Goal: Check status: Check status

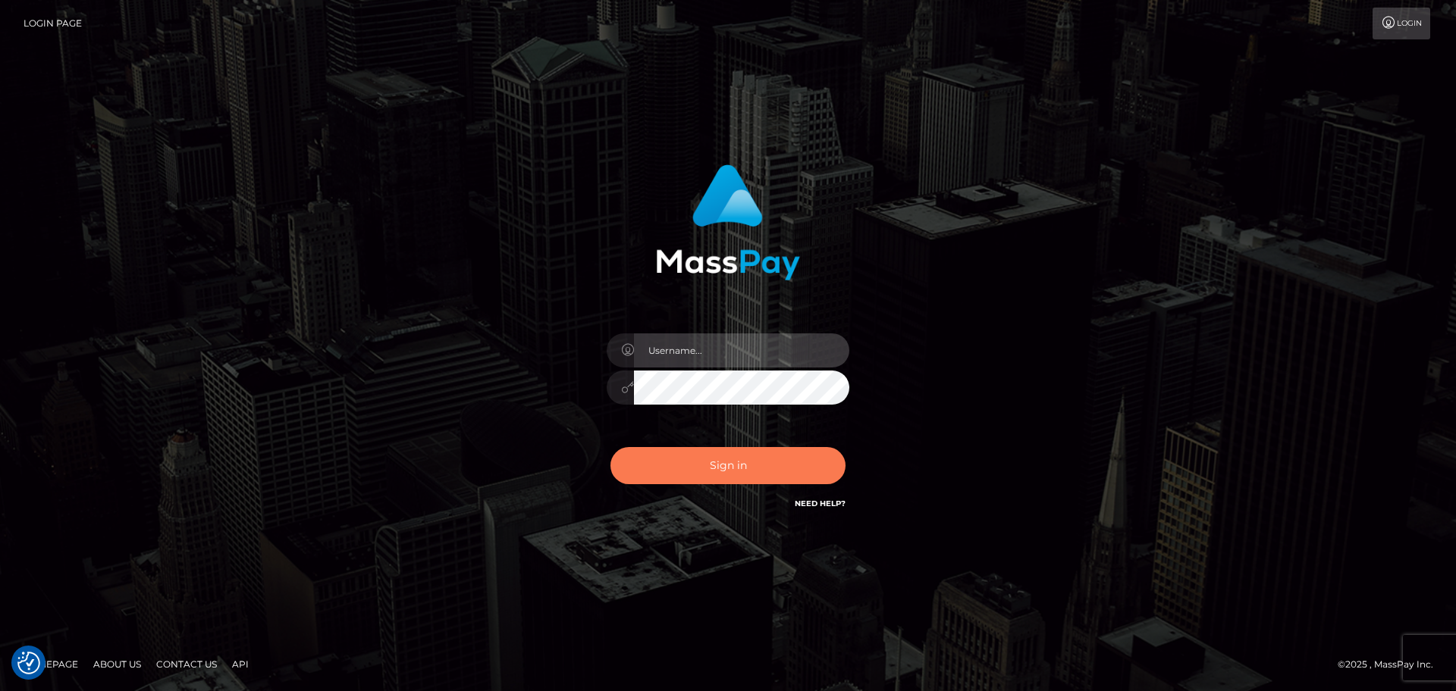
type input "lovely.ace"
click at [718, 459] on button "Sign in" at bounding box center [727, 465] width 235 height 37
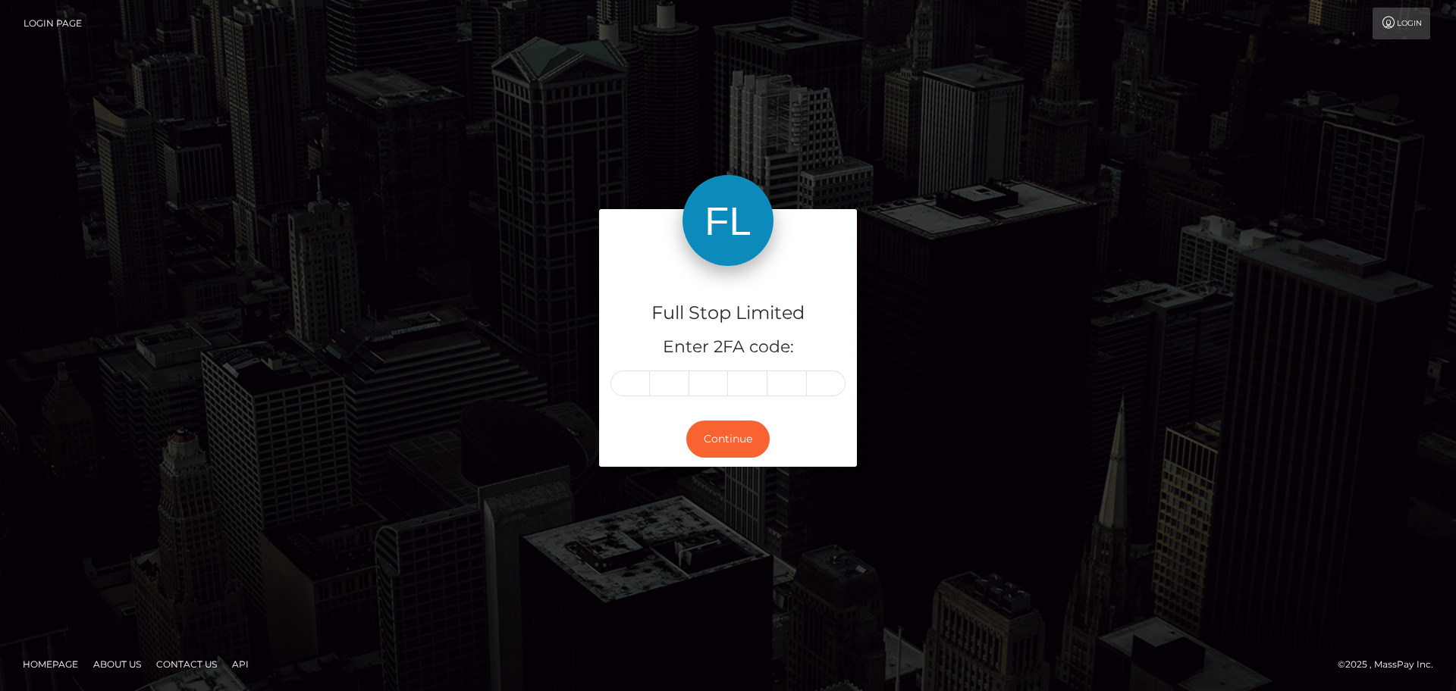
click at [620, 381] on input "text" at bounding box center [629, 384] width 39 height 26
type input "1"
type input "4"
type input "2"
type input "6"
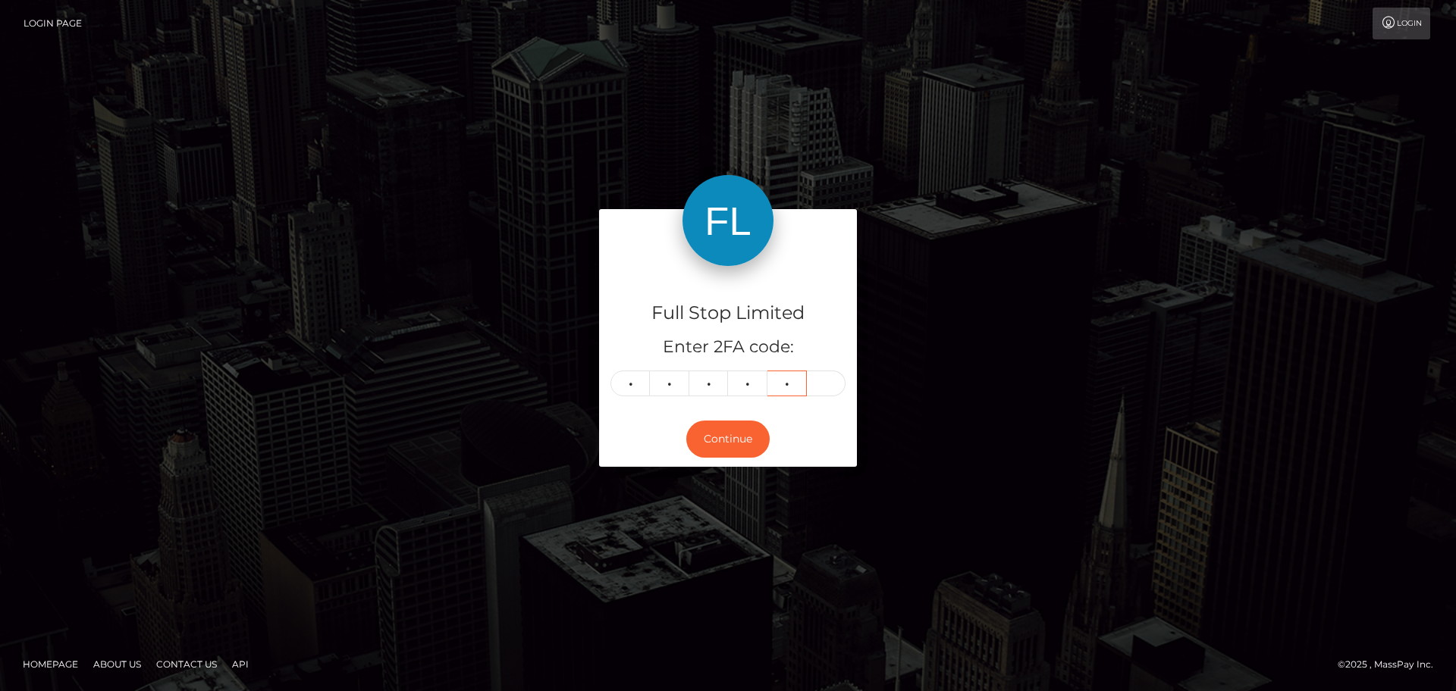
type input "1"
type input "7"
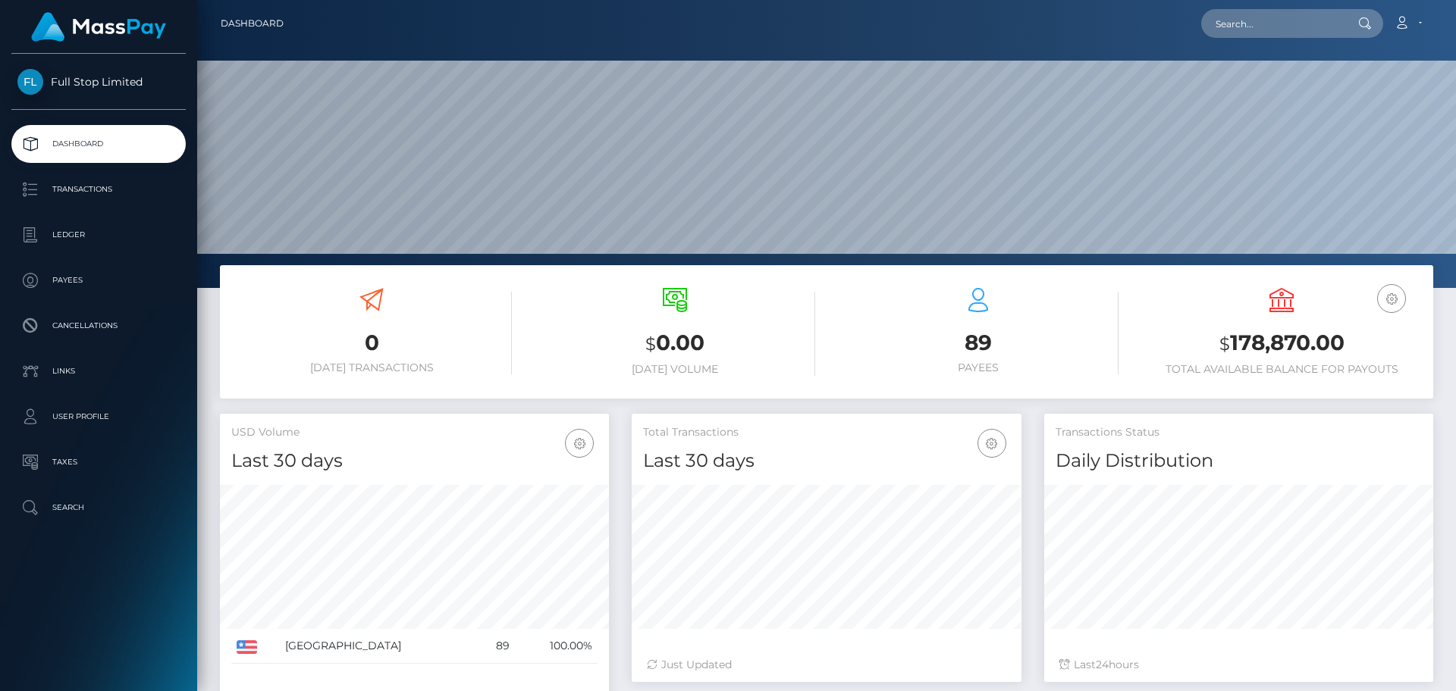
scroll to position [269, 390]
click at [1272, 20] on input "text" at bounding box center [1272, 23] width 143 height 29
paste input "5302"
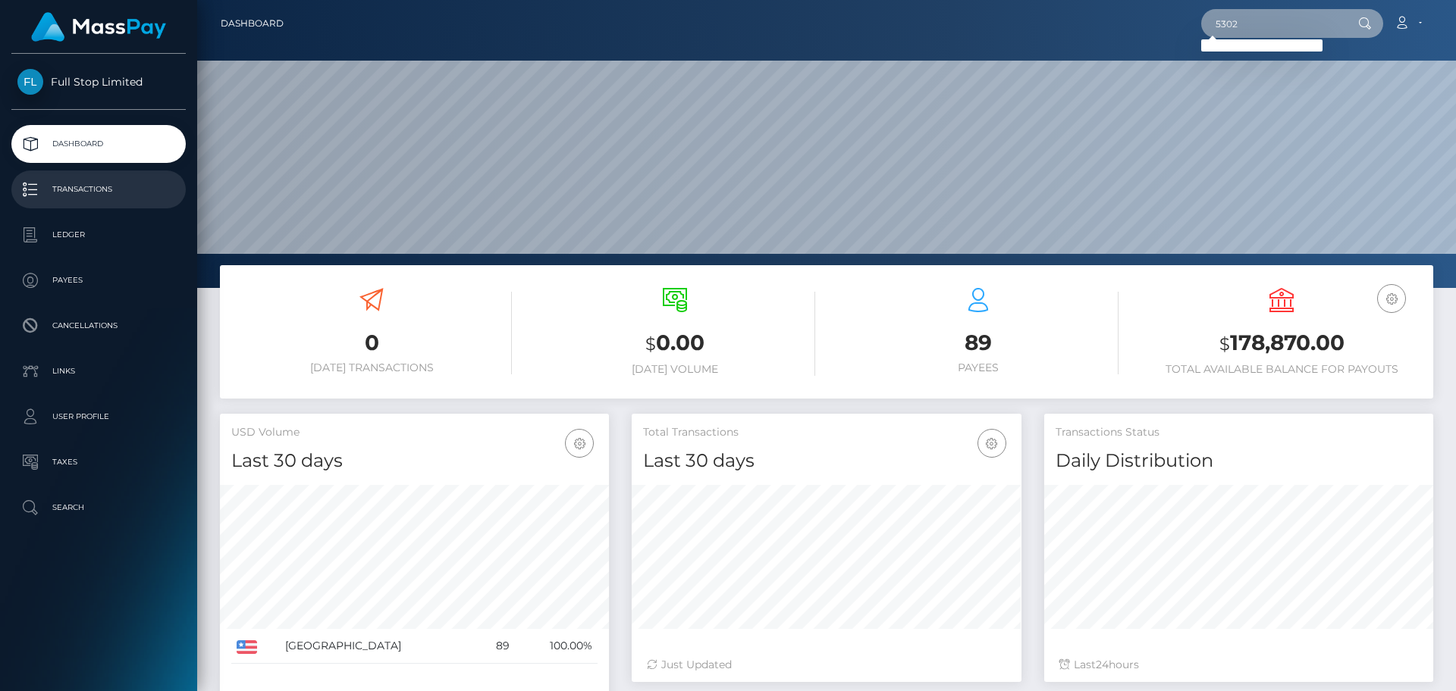
type input "5302"
click at [105, 193] on p "Transactions" at bounding box center [98, 189] width 162 height 23
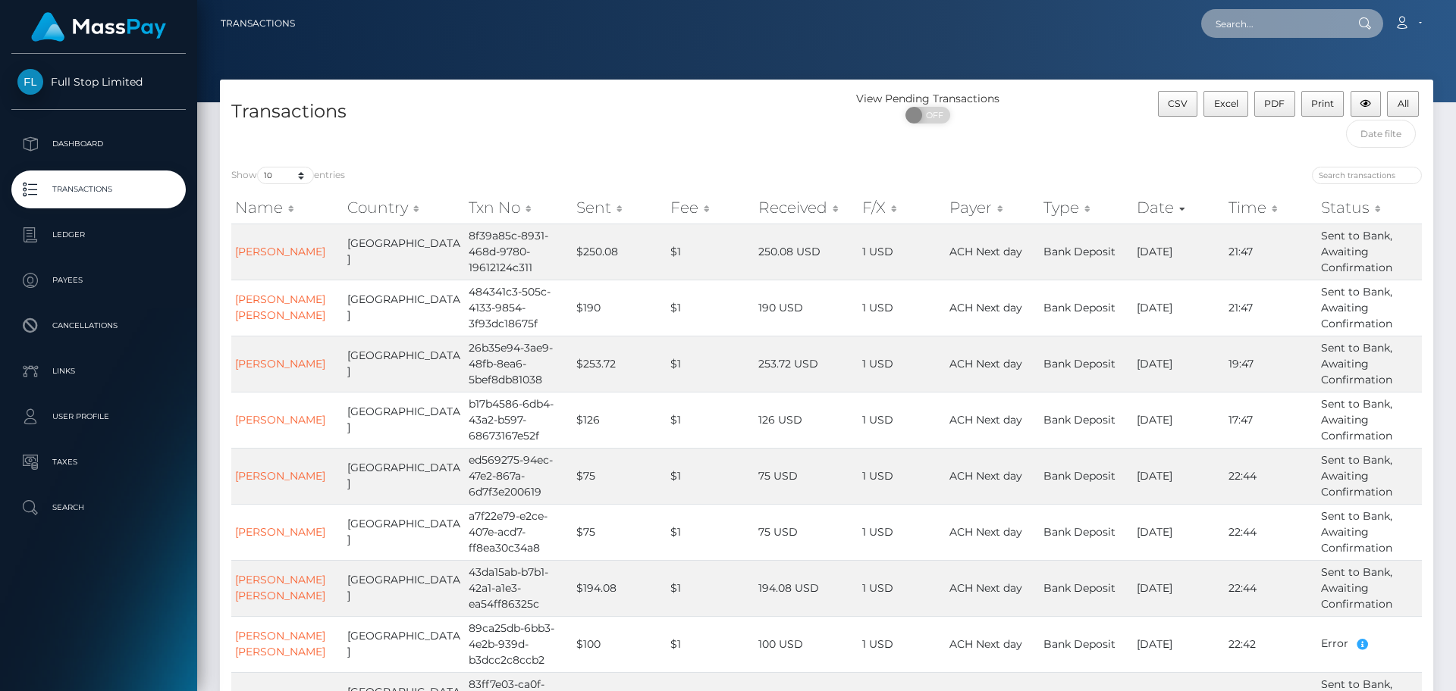
click at [1261, 23] on input "text" at bounding box center [1272, 23] width 143 height 29
paste input "89ca25db-6bb3-4e2b-939d-b3dcc2c8ccb2"
click at [1243, 29] on input "89ca25db-6bb3-4e2b-939d-b3dcc2c8ccb2" at bounding box center [1272, 23] width 143 height 29
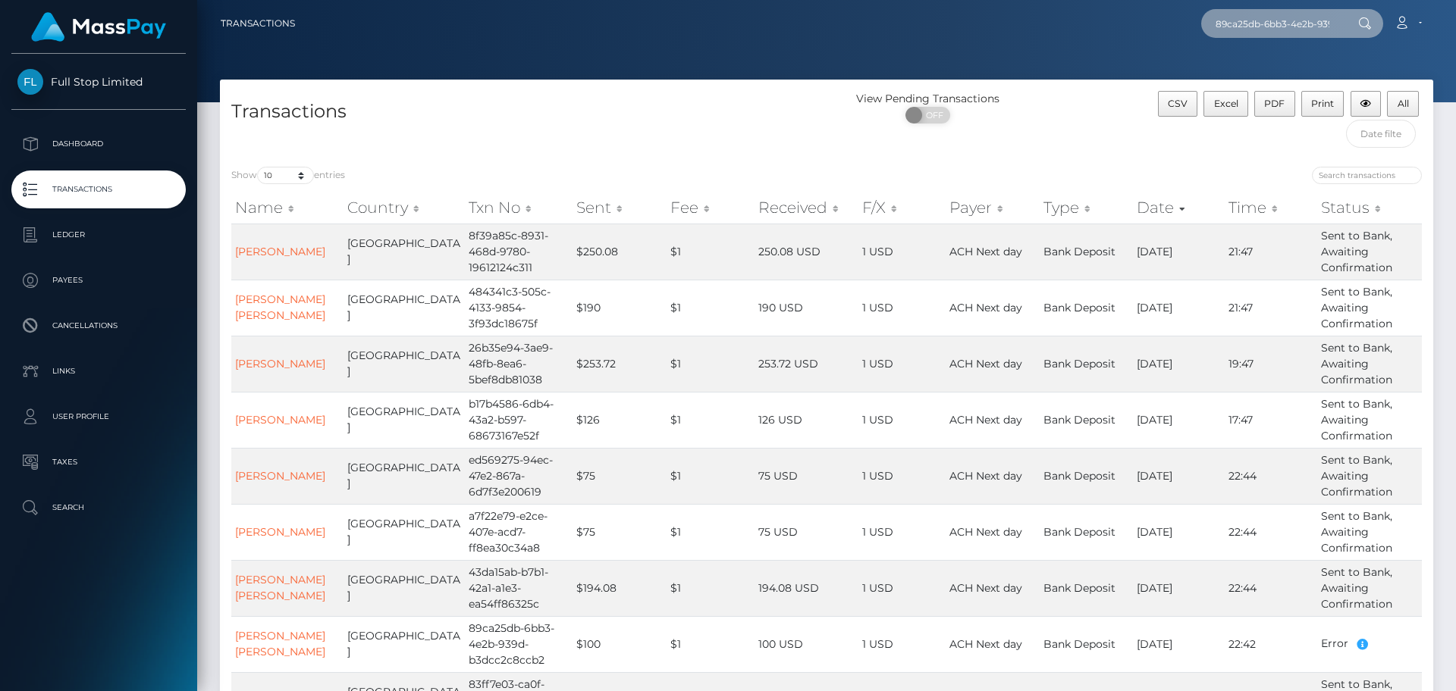
paste input "23941923"
type input "23941923"
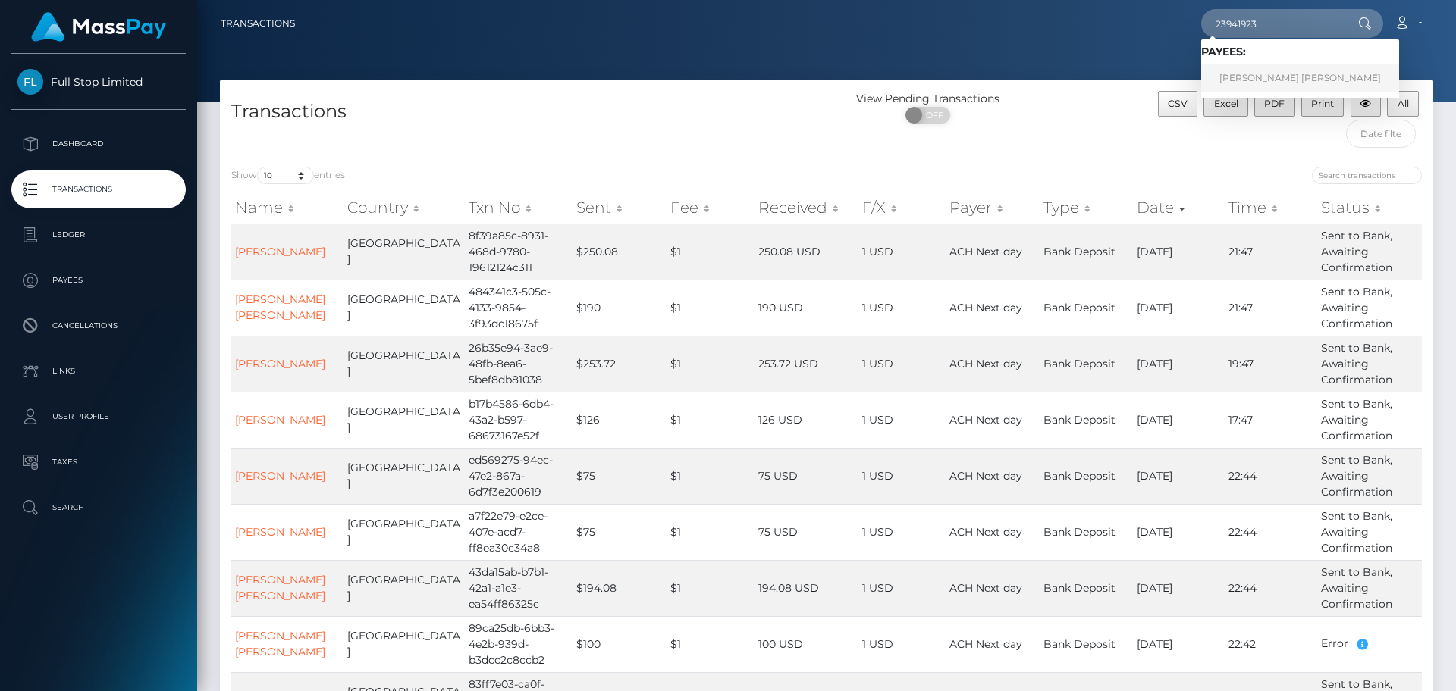
click at [1258, 76] on link "ANDREW WARREN ESTRADA" at bounding box center [1300, 78] width 198 height 28
